Goal: Information Seeking & Learning: Find contact information

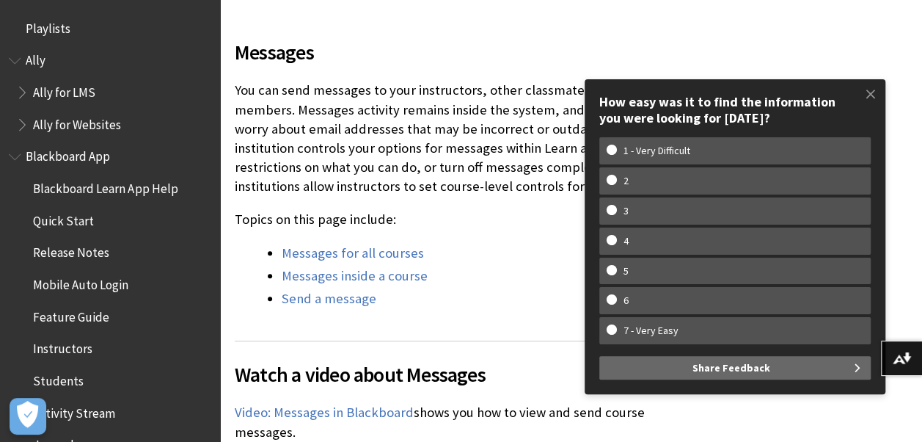
scroll to position [450, 0]
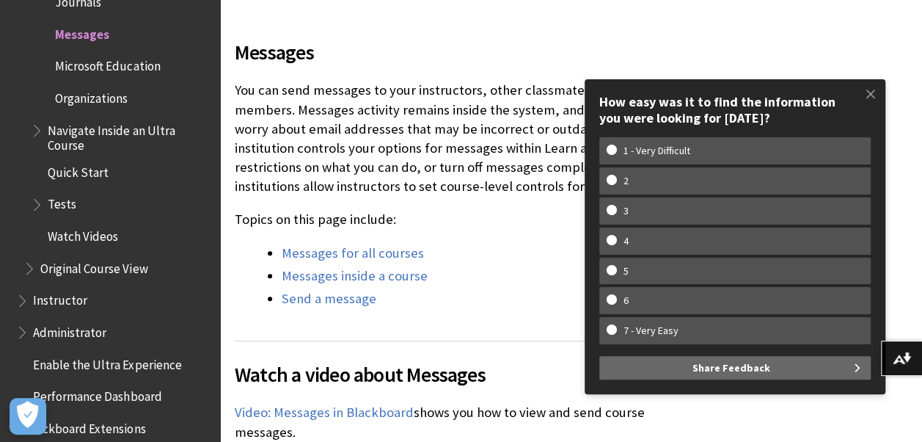
click at [483, 227] on p "Topics on this page include:" at bounding box center [463, 219] width 456 height 19
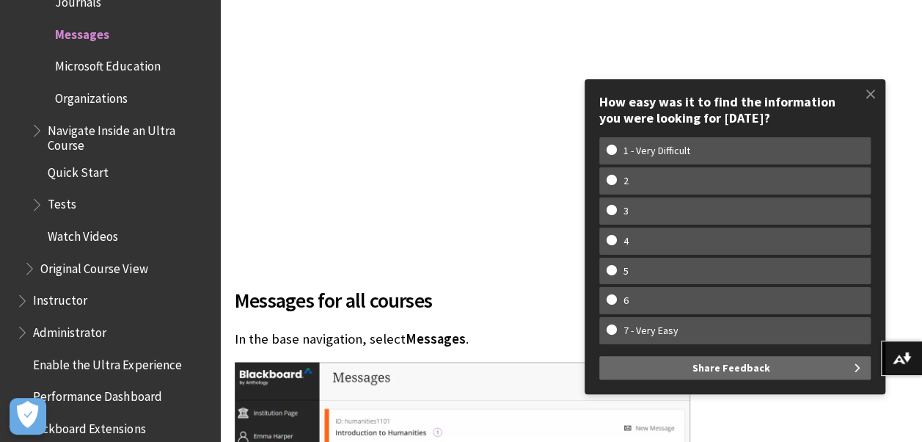
scroll to position [978, 0]
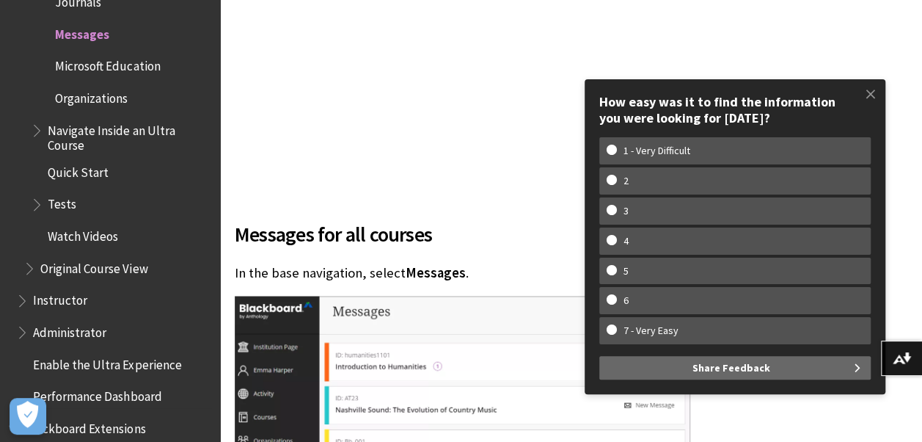
click at [51, 304] on span "Instructor" at bounding box center [60, 298] width 54 height 20
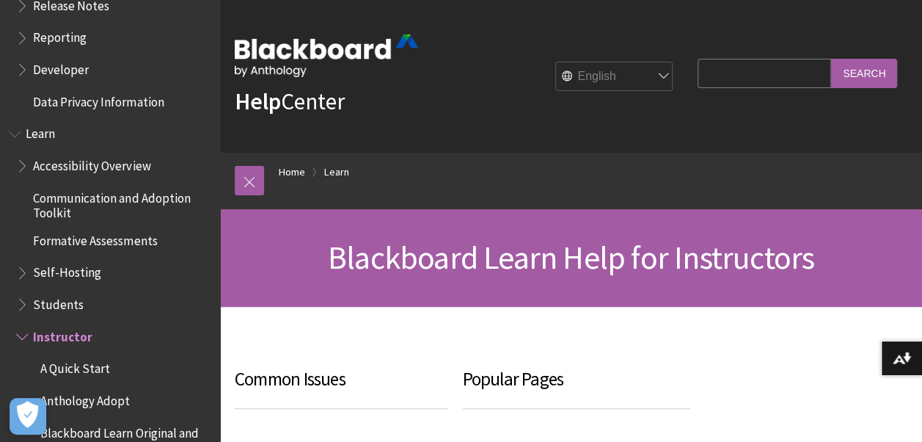
scroll to position [1123, 0]
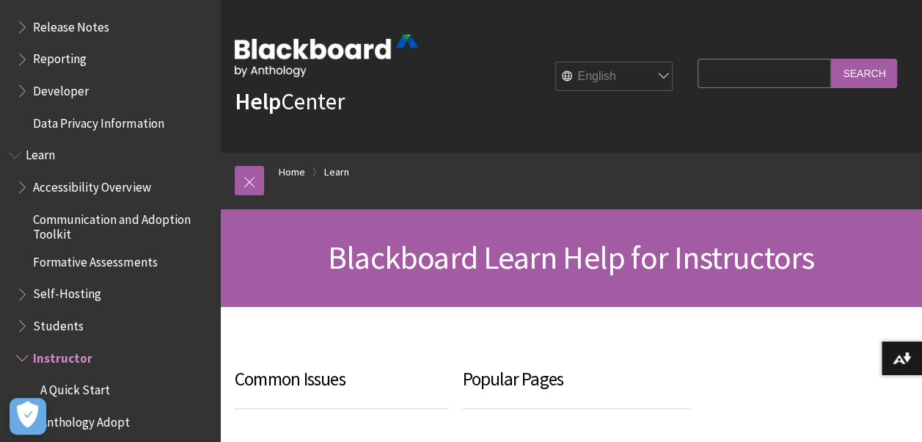
click at [62, 327] on span "Students" at bounding box center [58, 323] width 51 height 20
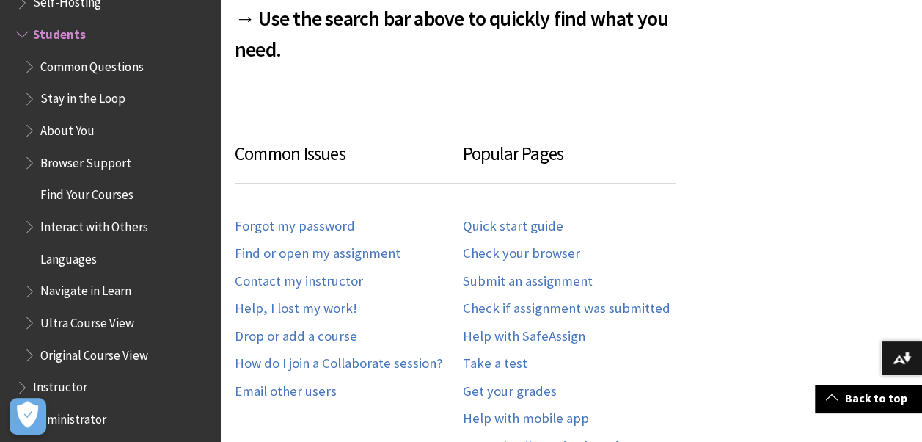
scroll to position [723, 0]
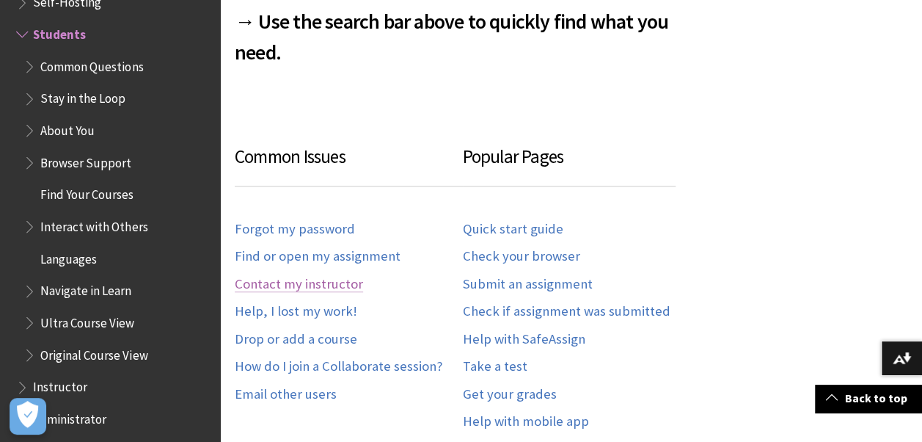
click at [338, 285] on link "Contact my instructor" at bounding box center [299, 284] width 128 height 17
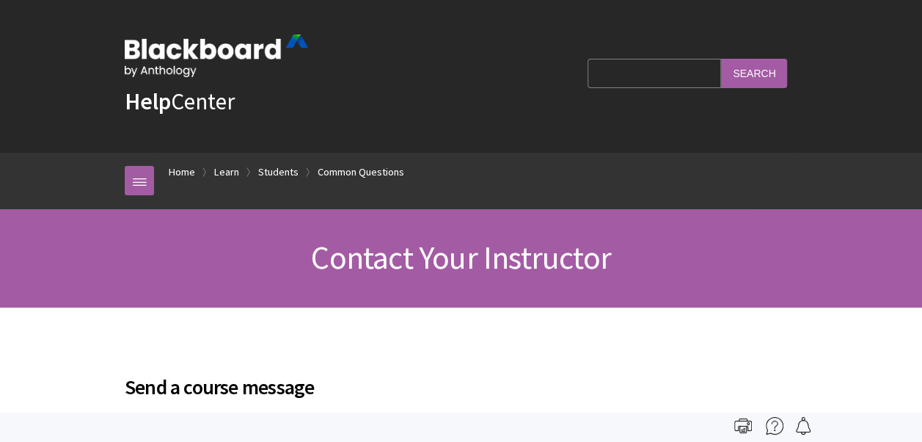
scroll to position [1477, 0]
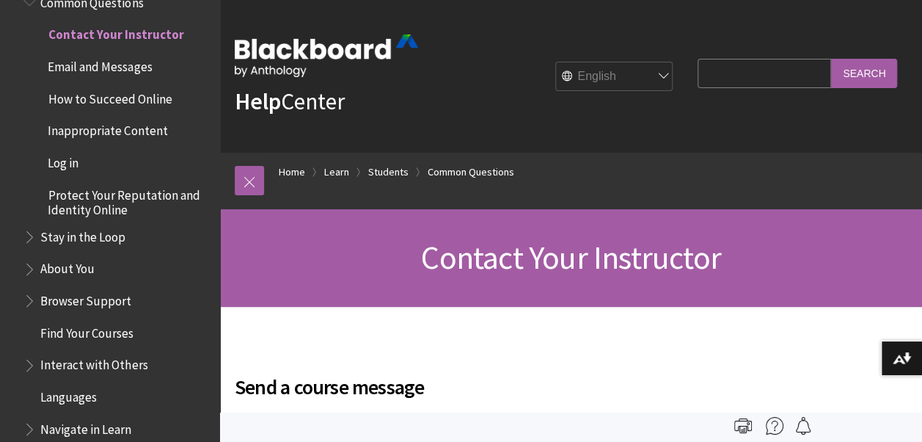
click at [787, 78] on input "Search Query" at bounding box center [765, 73] width 134 height 29
type input "alexandra salas"
click at [831, 59] on input "Search" at bounding box center [864, 73] width 66 height 29
click at [848, 73] on input "Search" at bounding box center [864, 73] width 66 height 29
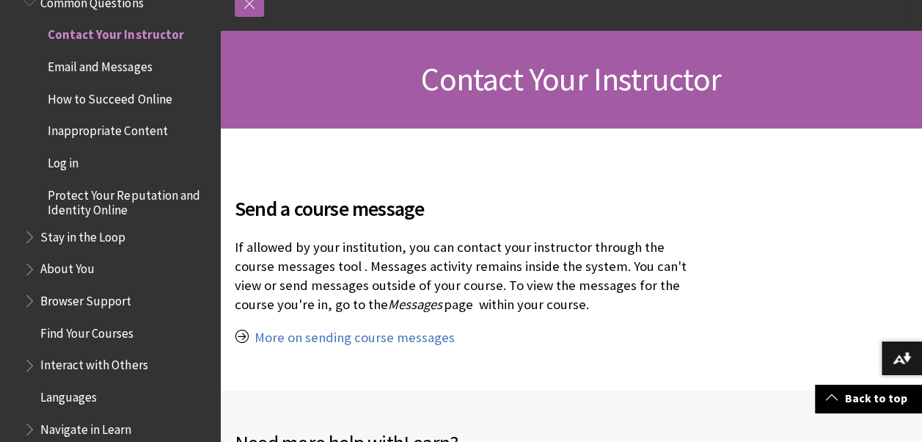
scroll to position [223, 0]
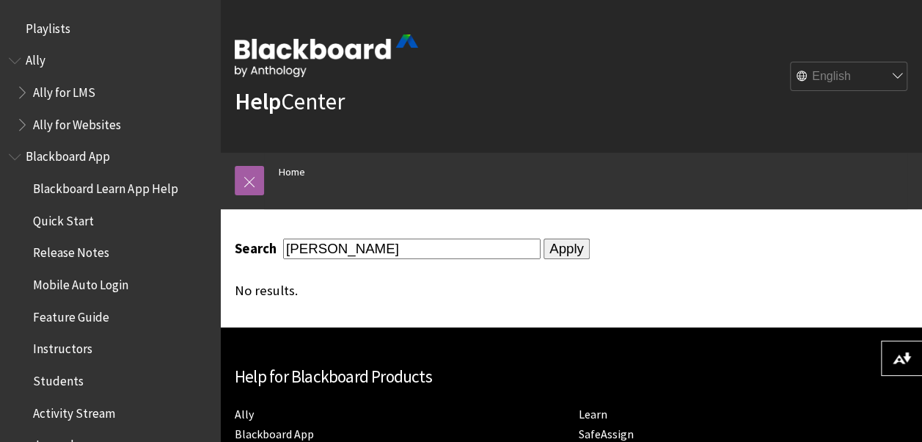
click at [558, 244] on input "Apply" at bounding box center [567, 248] width 46 height 21
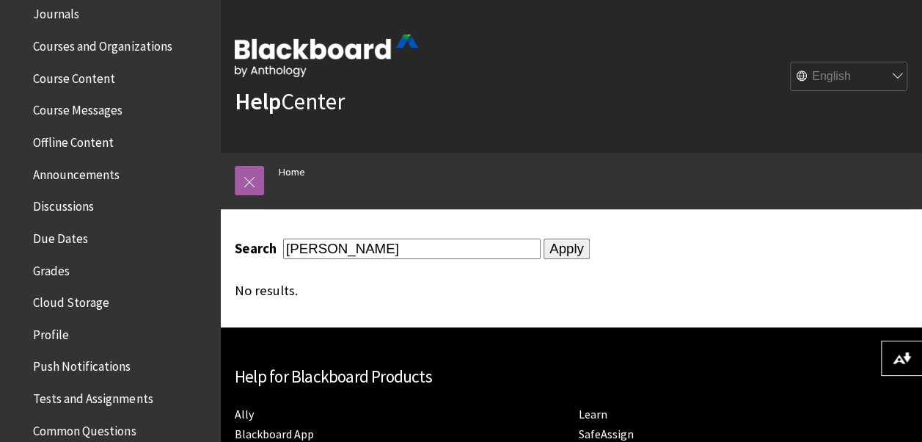
scroll to position [470, 0]
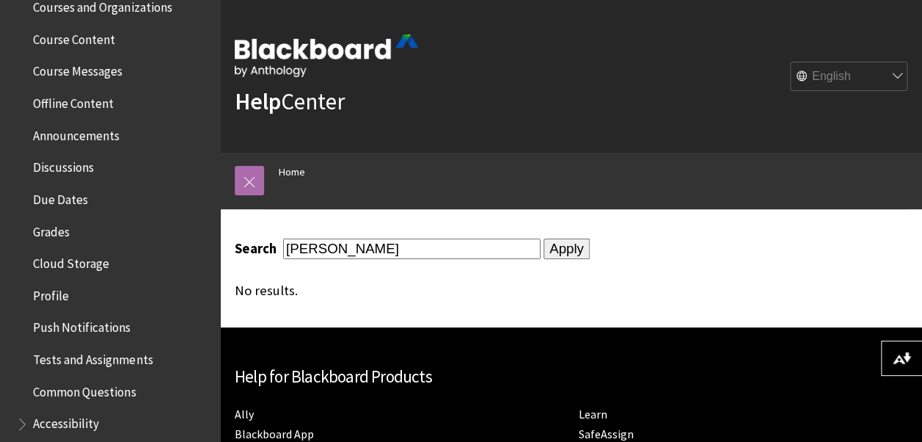
click at [243, 183] on link at bounding box center [249, 180] width 29 height 29
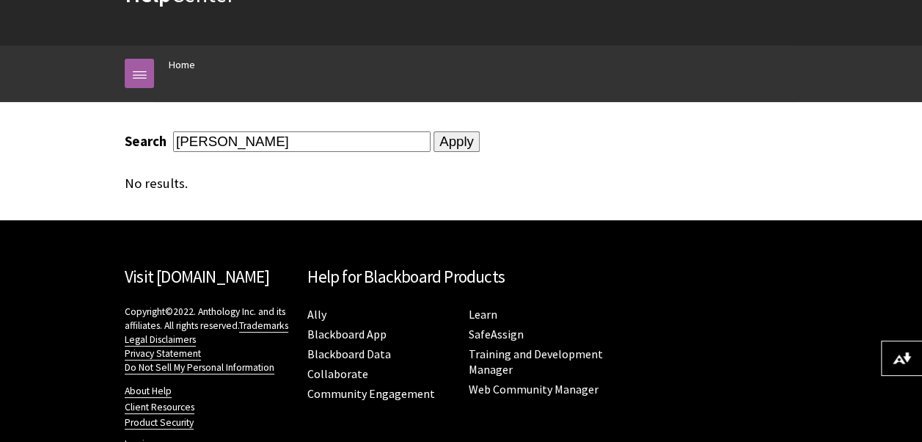
scroll to position [109, 0]
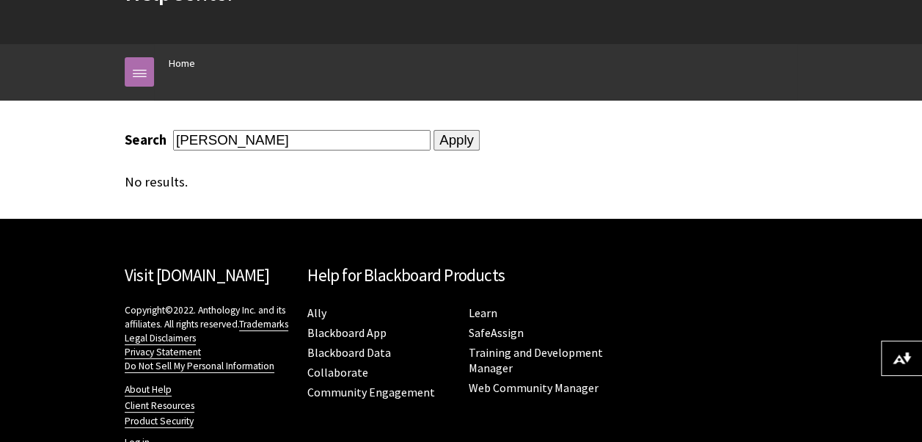
click at [142, 69] on link at bounding box center [139, 71] width 29 height 29
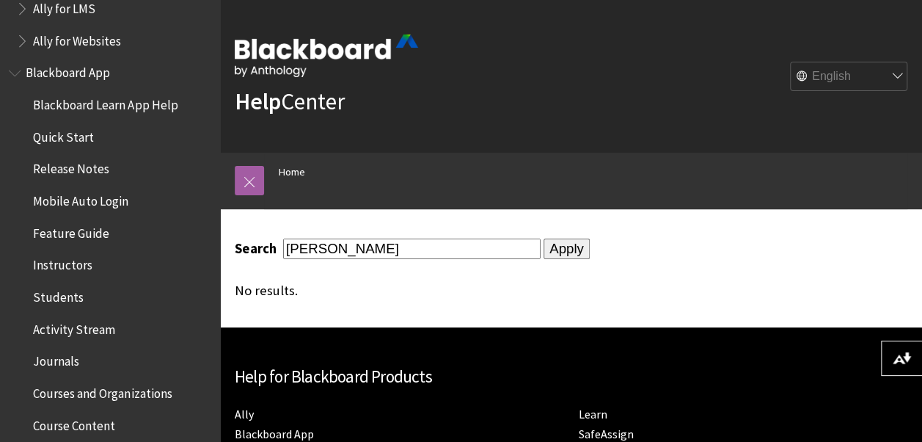
scroll to position [0, 0]
